Goal: Check status: Check status

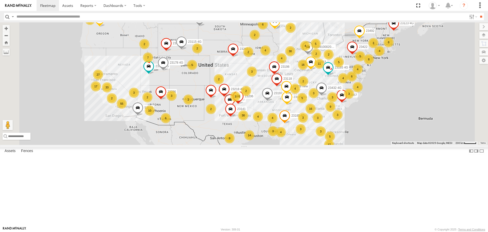
click at [63, 21] on header "Search Query Asset ID Asset Label Registration Manufacturer Model VIN Job ID" at bounding box center [244, 16] width 488 height 11
click at [62, 17] on input "text" at bounding box center [241, 16] width 453 height 7
click at [52, 16] on input "text" at bounding box center [241, 16] width 453 height 7
click at [479, 13] on input "**" at bounding box center [482, 16] width 6 height 7
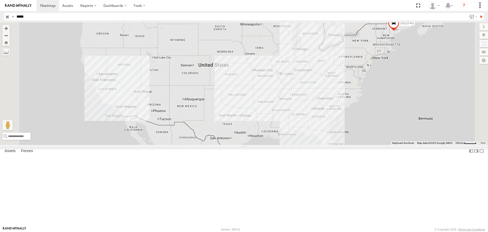
drag, startPoint x: 38, startPoint y: 18, endPoint x: 0, endPoint y: 16, distance: 38.2
click at [0, 17] on header "Search Query Asset ID Asset Label Registration Manufacturer Model VIN Job ID" at bounding box center [244, 16] width 488 height 11
click at [479, 13] on input "**" at bounding box center [482, 16] width 6 height 7
click at [0, 0] on div "All Assets" at bounding box center [0, 0] width 0 height 0
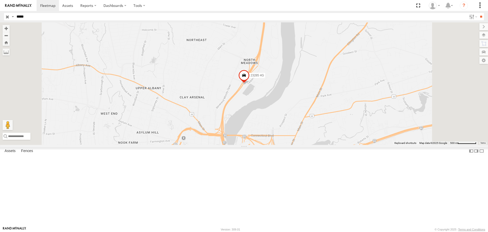
drag, startPoint x: 83, startPoint y: 16, endPoint x: 0, endPoint y: 12, distance: 83.5
click at [0, 12] on header "Search Query Asset ID Asset Label Registration Manufacturer Model VIN Job ID" at bounding box center [244, 16] width 488 height 11
type input "*****"
click at [479, 13] on input "**" at bounding box center [482, 16] width 6 height 7
click at [0, 0] on div "All Assets" at bounding box center [0, 0] width 0 height 0
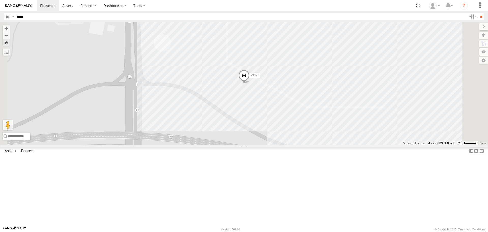
click at [0, 0] on span at bounding box center [0, 0] width 0 height 0
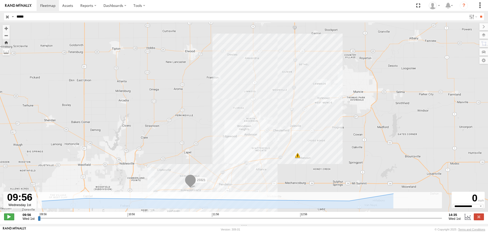
click at [8, 220] on span at bounding box center [9, 216] width 10 height 7
drag, startPoint x: 51, startPoint y: 220, endPoint x: 21, endPoint y: 208, distance: 33.1
type input "**********"
click at [38, 215] on input "range" at bounding box center [240, 217] width 405 height 5
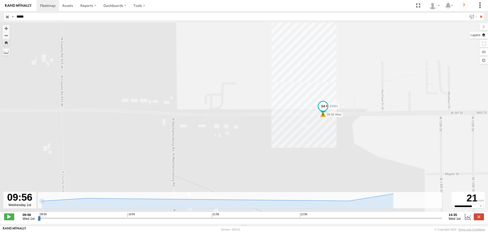
click at [482, 35] on label at bounding box center [479, 35] width 19 height 7
click at [0, 0] on span "Basemaps" at bounding box center [0, 0] width 0 height 0
click at [0, 0] on span "Satellite + Roadmap" at bounding box center [0, 0] width 0 height 0
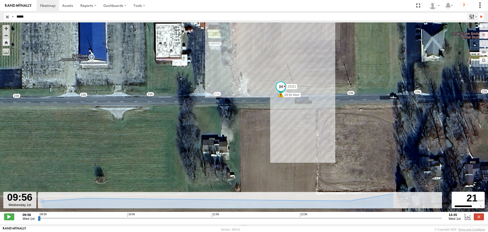
click at [468, 18] on label at bounding box center [473, 16] width 11 height 7
click at [471, 17] on label at bounding box center [473, 16] width 11 height 7
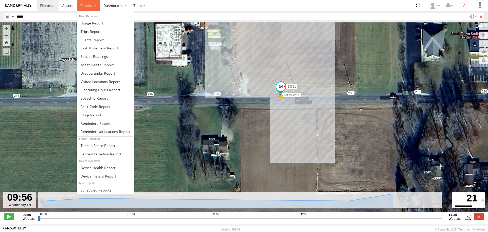
click at [94, 6] on label at bounding box center [88, 5] width 23 height 11
click at [97, 32] on span at bounding box center [91, 31] width 20 height 5
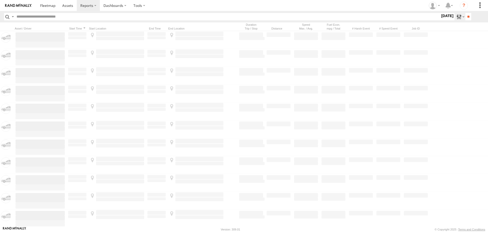
click at [457, 15] on label at bounding box center [460, 16] width 11 height 7
